Goal: Transaction & Acquisition: Register for event/course

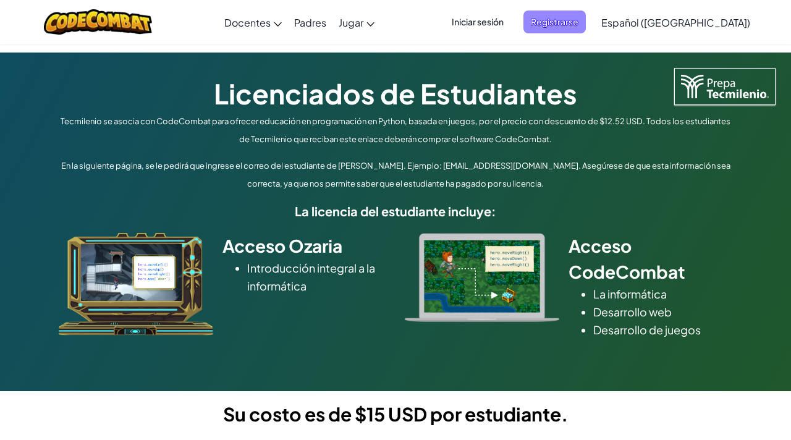
click at [572, 22] on font "Registrarse" at bounding box center [555, 21] width 48 height 11
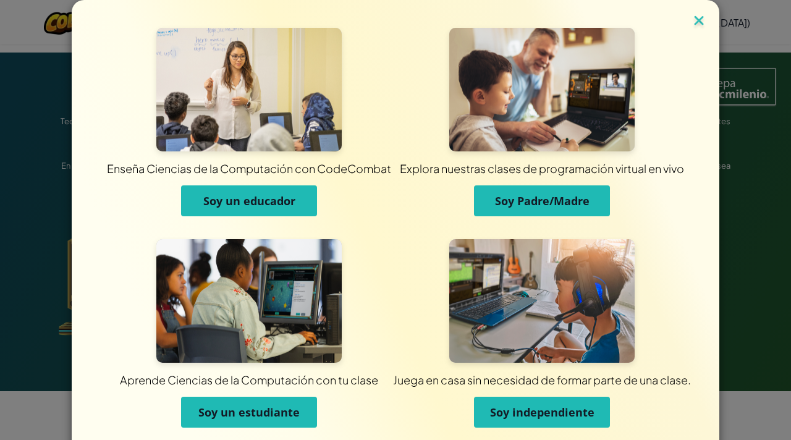
click at [697, 20] on img at bounding box center [698, 21] width 16 height 19
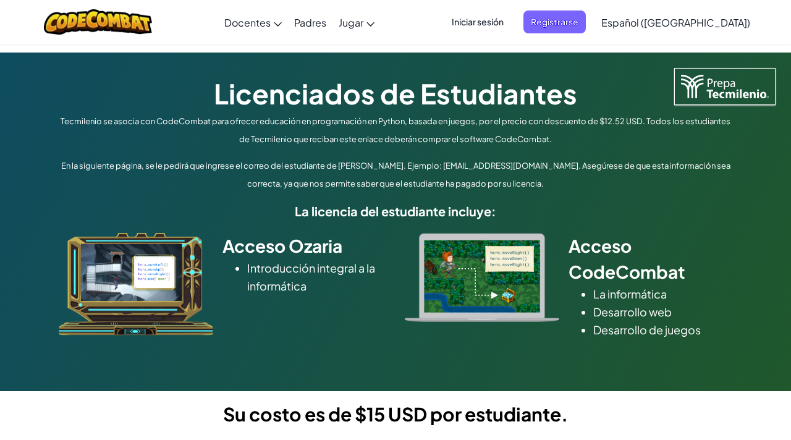
click at [503, 24] on font "Iniciar sesión" at bounding box center [477, 21] width 52 height 11
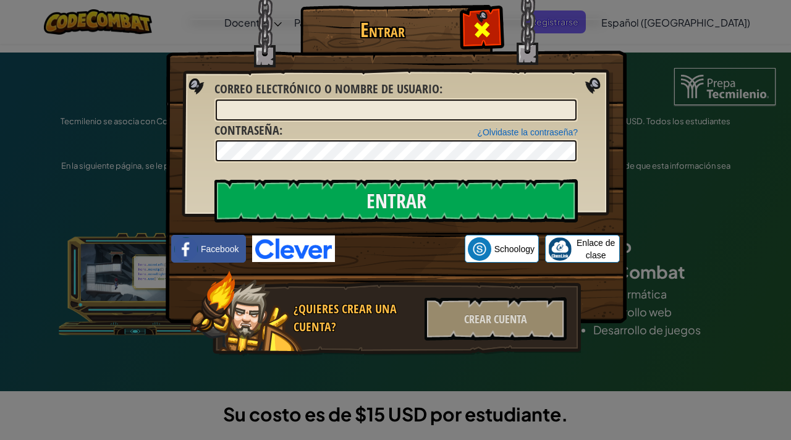
click at [477, 27] on span at bounding box center [482, 30] width 20 height 20
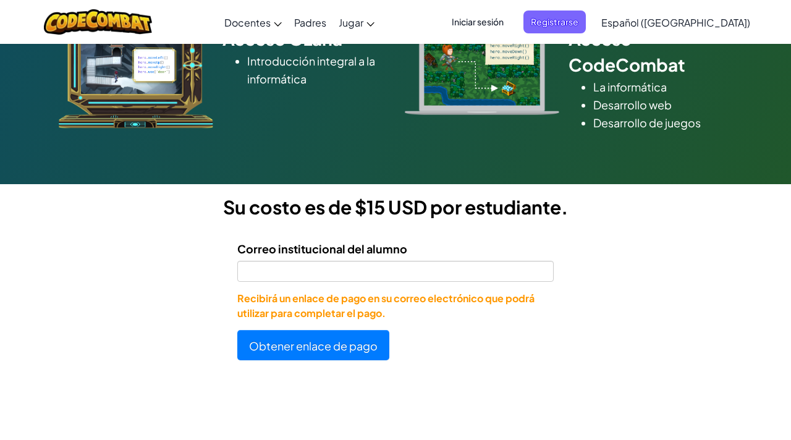
scroll to position [213, 0]
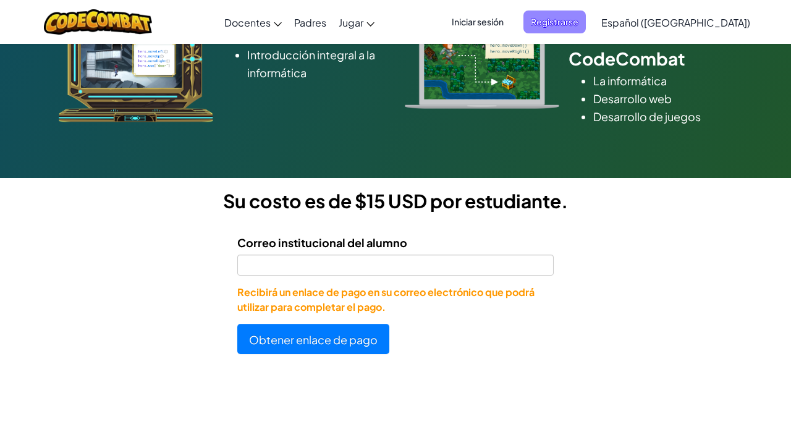
click at [564, 20] on font "Registrarse" at bounding box center [555, 21] width 48 height 11
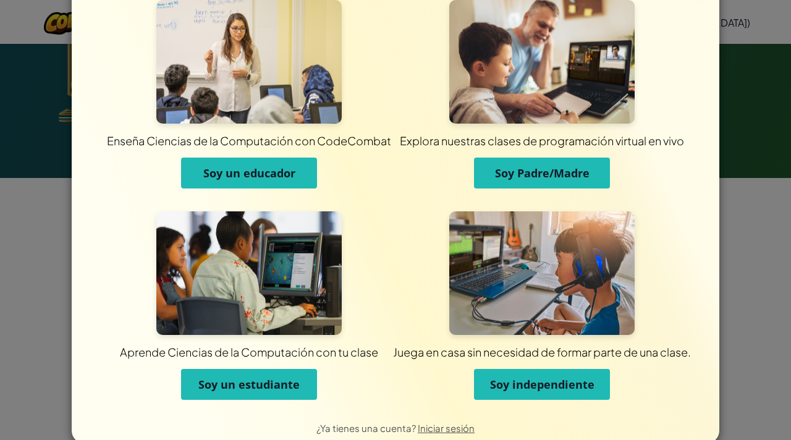
scroll to position [27, 0]
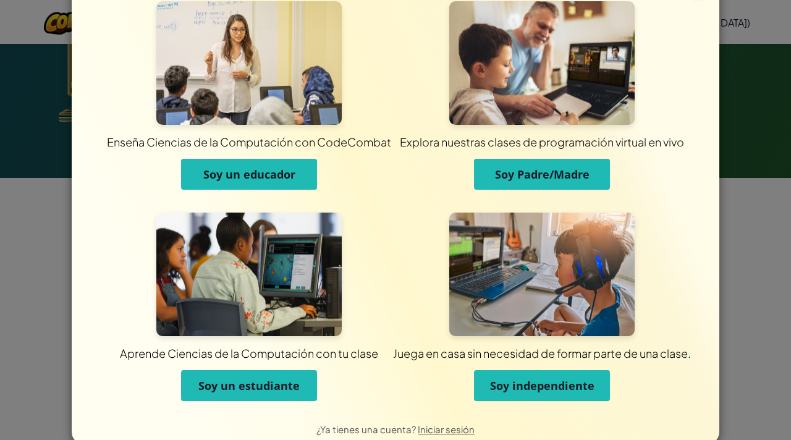
click at [298, 387] on font "Soy un estudiante" at bounding box center [248, 385] width 101 height 15
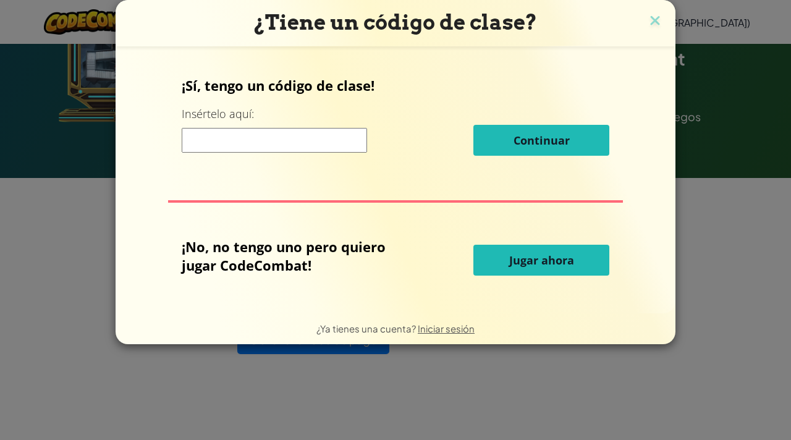
scroll to position [0, 0]
click at [653, 19] on img at bounding box center [655, 21] width 16 height 19
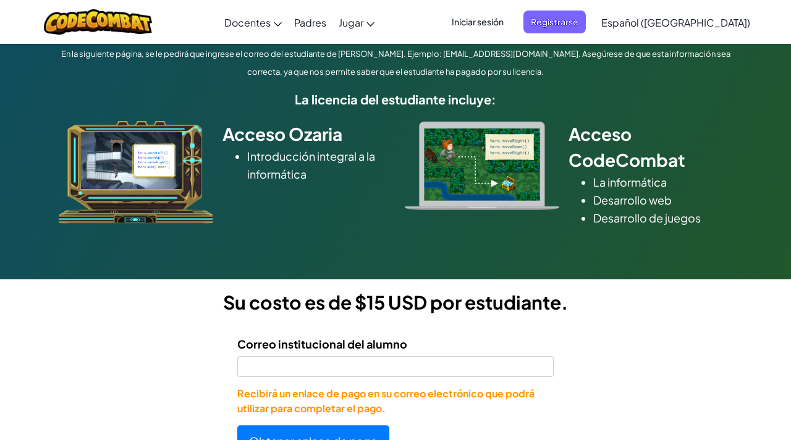
scroll to position [77, 0]
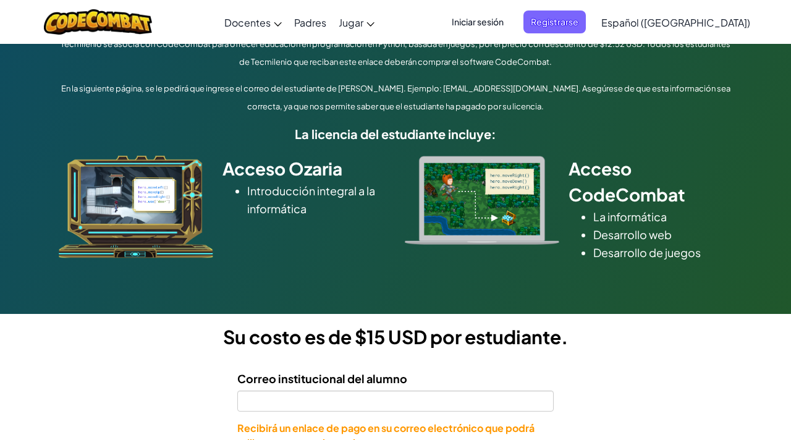
click at [490, 21] on font "Iniciar sesión" at bounding box center [477, 21] width 52 height 11
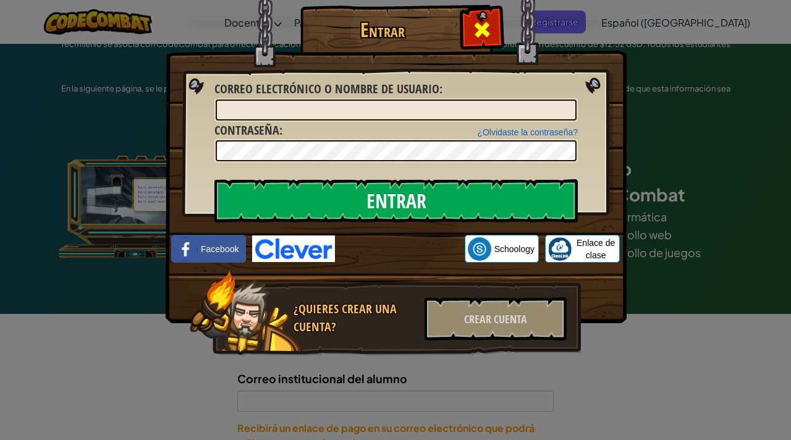
click at [480, 33] on span at bounding box center [482, 30] width 20 height 20
